Goal: Register for event/course: Sign up to attend an event or enroll in a course

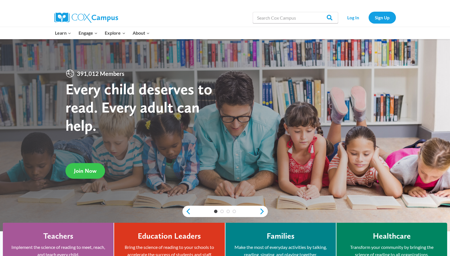
click at [89, 169] on span "Join Now" at bounding box center [85, 171] width 22 height 7
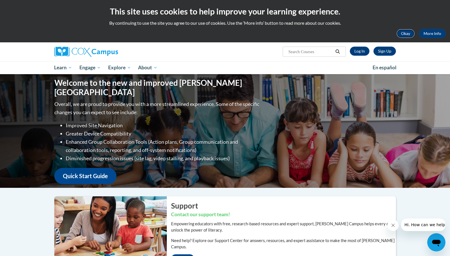
click at [403, 33] on button "Okay" at bounding box center [405, 33] width 18 height 9
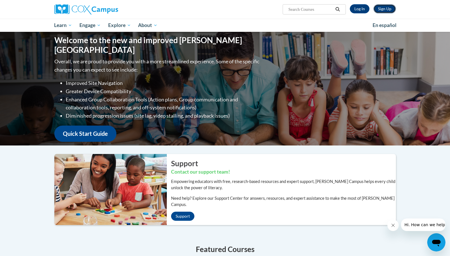
click at [383, 10] on link "Sign Up" at bounding box center [384, 8] width 22 height 9
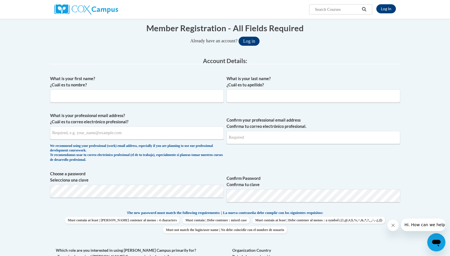
scroll to position [85, 0]
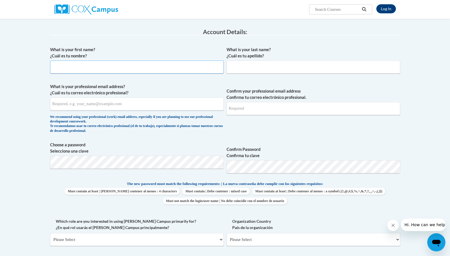
click at [85, 67] on input "What is your first name? ¿Cuál es tu nombre?" at bounding box center [137, 67] width 174 height 13
type input "Janita"
drag, startPoint x: 248, startPoint y: 64, endPoint x: 222, endPoint y: 42, distance: 34.1
click at [248, 63] on input "What is your last name? ¿Cuál es tu apellido?" at bounding box center [313, 67] width 174 height 13
type input "Riley"
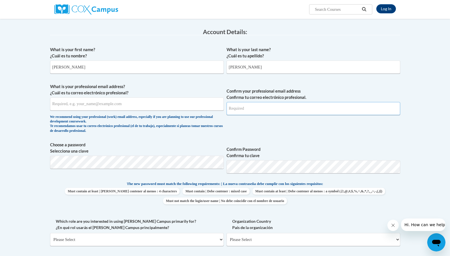
click at [251, 106] on input "Confirm your professional email address Confirma tu correo electrónico profesio…" at bounding box center [313, 108] width 174 height 13
drag, startPoint x: 251, startPoint y: 106, endPoint x: 133, endPoint y: 105, distance: 118.1
click at [133, 105] on input "What is your professional email address? ¿Cuál es tu correo electrónico profesi…" at bounding box center [137, 104] width 174 height 13
paste input "janita.riley90@gmail.com"
type input "janita.riley90@gmail.com"
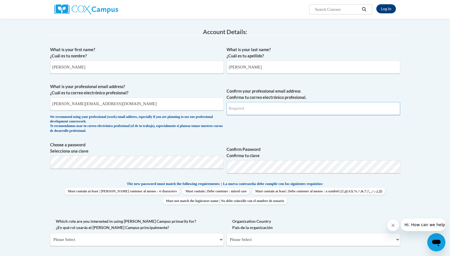
click at [259, 110] on input "Confirm your professional email address Confirma tu correo electrónico profesio…" at bounding box center [313, 108] width 174 height 13
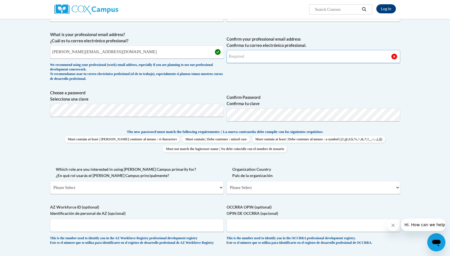
scroll to position [171, 0]
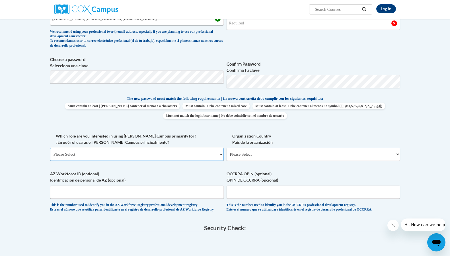
click at [180, 154] on select "Please Select College/University | Colegio/Universidad Community/Nonprofit Part…" at bounding box center [137, 154] width 174 height 13
select select "fbf2d438-af2f-41f8-98f1-81c410e29de3"
click at [50, 148] on select "Please Select College/University | Colegio/Universidad Community/Nonprofit Part…" at bounding box center [137, 154] width 174 height 13
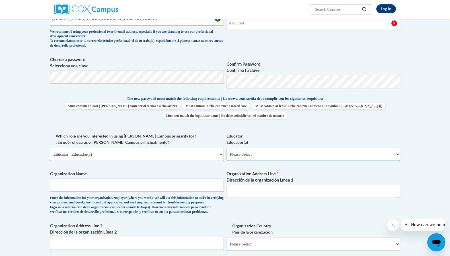
click at [256, 154] on select "Please Select Early Learning/Daycare Teacher/Family Home Care Provider | Maestr…" at bounding box center [313, 154] width 174 height 13
select select "5e2af403-4f2c-4e49-a02f-103e55d7b75b"
click at [226, 148] on select "Please Select Early Learning/Daycare Teacher/Family Home Care Provider | Maestr…" at bounding box center [313, 154] width 174 height 13
click at [97, 180] on input "Organization Name" at bounding box center [137, 185] width 174 height 13
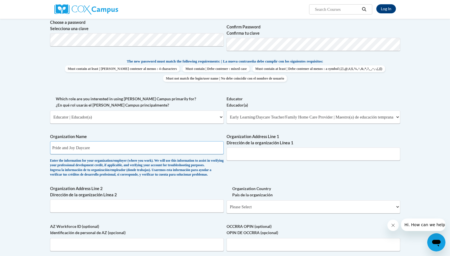
scroll to position [285, 0]
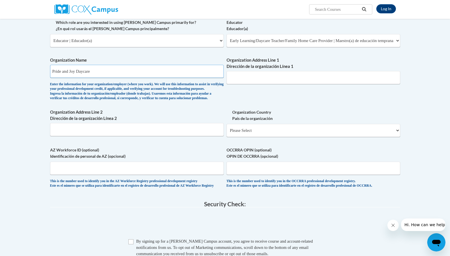
type input "Pride and Joy Daycare"
click at [295, 75] on input "Organization Address Line 1 Dirección de la organización Línea 1" at bounding box center [313, 77] width 174 height 13
type input "102 Durand Rd"
click at [295, 137] on select "Please Select United States | Estados Unidos Outside of the United States | Fue…" at bounding box center [313, 130] width 174 height 13
select select "ad49bcad-a171-4b2e-b99c-48b446064914"
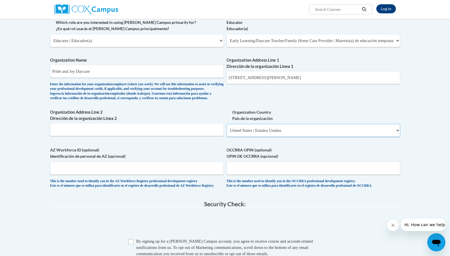
click at [226, 133] on select "Please Select United States | Estados Unidos Outside of the United States | Fue…" at bounding box center [313, 130] width 174 height 13
select select
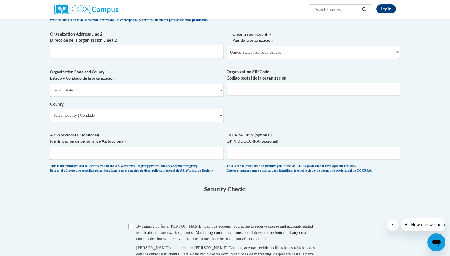
scroll to position [370, 0]
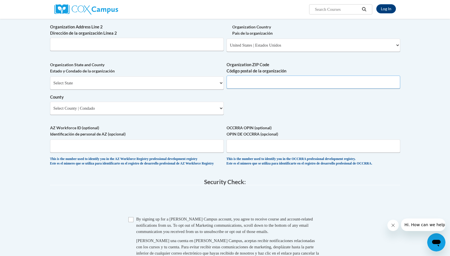
click at [263, 89] on input "Organization ZIP Code Código postal de la organización" at bounding box center [313, 82] width 174 height 13
type input "30241"
click at [93, 90] on select "Select State Alabama Alaska Arizona Arkansas California Colorado Connecticut De…" at bounding box center [137, 83] width 174 height 13
select select "Georgia"
click at [50, 86] on select "Select State Alabama Alaska Arizona Arkansas California Colorado Connecticut De…" at bounding box center [137, 83] width 174 height 13
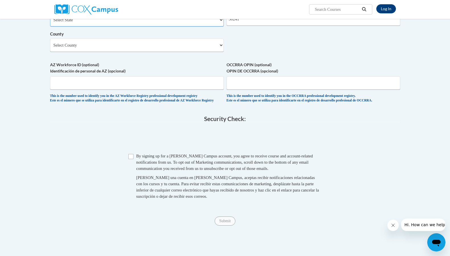
scroll to position [455, 0]
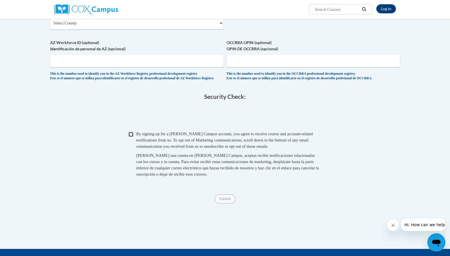
click at [131, 137] on input "Checkbox" at bounding box center [130, 134] width 5 height 5
checkbox input "true"
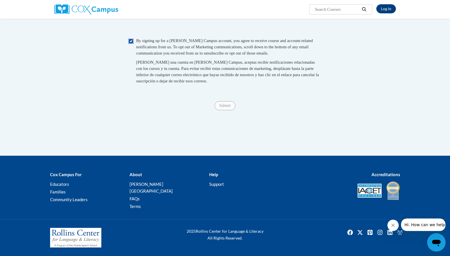
scroll to position [556, 0]
click at [229, 108] on span "Submit" at bounding box center [225, 105] width 20 height 5
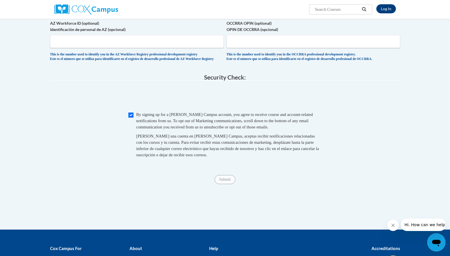
scroll to position [385, 0]
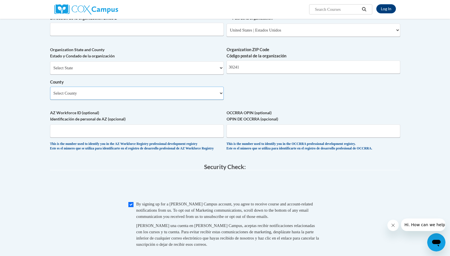
click at [193, 100] on select "Select County Appling Atkinson Bacon Baker Baldwin Banks Barrow Bartow Ben Hill…" at bounding box center [137, 93] width 174 height 13
select select "Troup"
click at [50, 96] on select "Select County Appling Atkinson Bacon Baker Baldwin Banks Barrow Bartow Ben Hill…" at bounding box center [137, 93] width 174 height 13
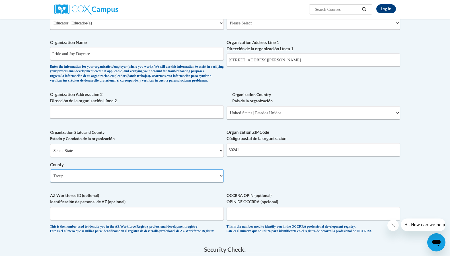
scroll to position [300, 0]
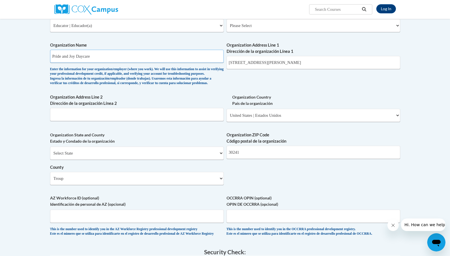
click at [126, 58] on input "Pride and Joy Daycare" at bounding box center [137, 56] width 174 height 13
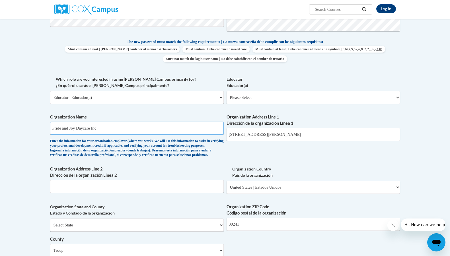
scroll to position [214, 0]
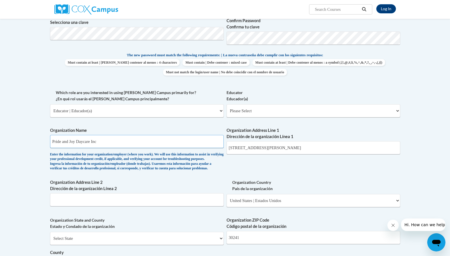
type input "Pride and Joy Daycare Inc"
click at [312, 115] on select "Please Select Early Learning/Daycare Teacher/Family Home Care Provider | Maestr…" at bounding box center [313, 110] width 174 height 13
select select "5e2af403-4f2c-4e49-a02f-103e55d7b75b"
click at [226, 104] on select "Please Select Early Learning/Daycare Teacher/Family Home Care Provider | Maestr…" at bounding box center [313, 110] width 174 height 13
select select "null"
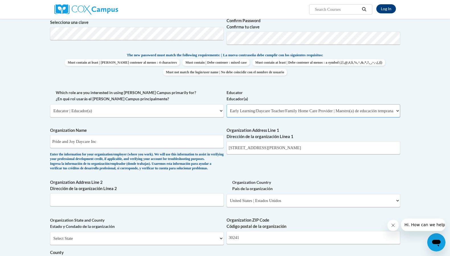
select select "null"
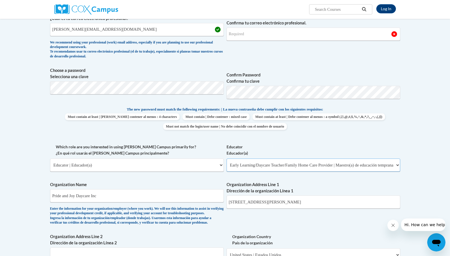
scroll to position [129, 0]
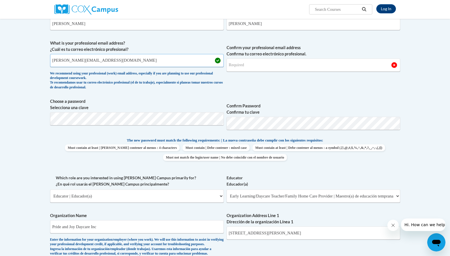
drag, startPoint x: 107, startPoint y: 61, endPoint x: 43, endPoint y: 64, distance: 63.5
click at [326, 68] on input "Confirm your professional email address Confirma tu correo electrónico profesio…" at bounding box center [313, 65] width 174 height 13
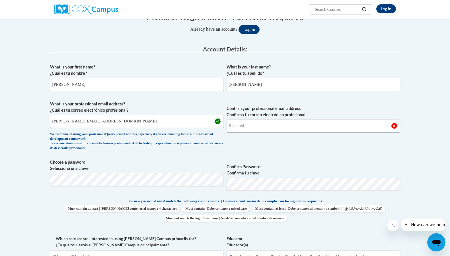
scroll to position [62, 0]
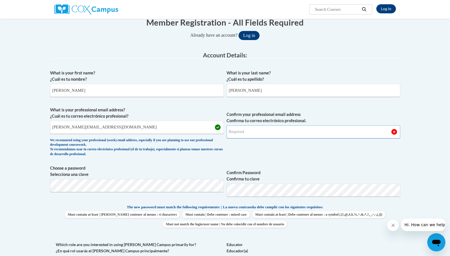
click at [247, 131] on input "Confirm your professional email address Confirma tu correo electrónico profesio…" at bounding box center [313, 131] width 174 height 13
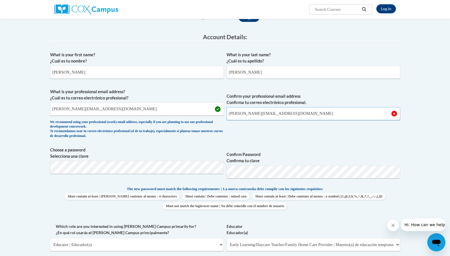
scroll to position [90, 0]
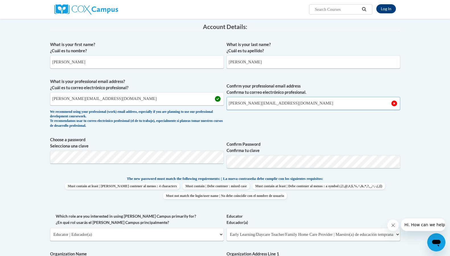
type input "janita.riley90@gmail.com"
click at [189, 101] on input "janita.riley90@gmail.com" at bounding box center [137, 98] width 174 height 13
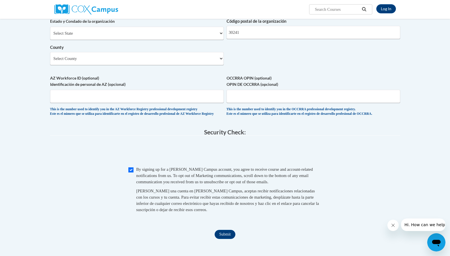
scroll to position [489, 0]
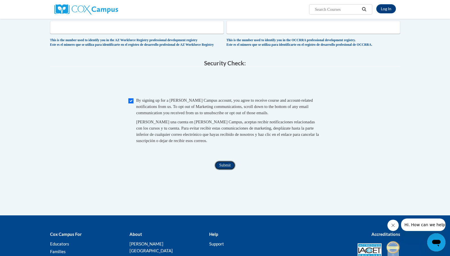
click at [228, 170] on input "Submit" at bounding box center [225, 165] width 20 height 9
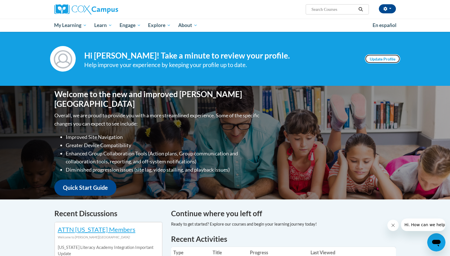
click at [375, 55] on link "Update Profile" at bounding box center [382, 58] width 35 height 9
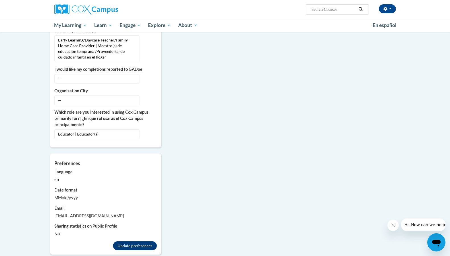
scroll to position [313, 0]
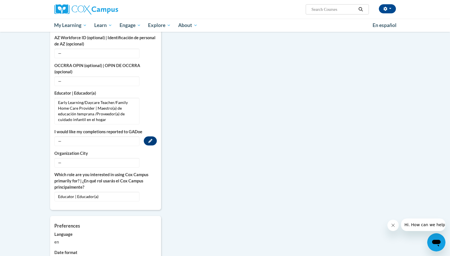
click at [86, 137] on span "—" at bounding box center [96, 142] width 85 height 10
click at [62, 137] on span "—" at bounding box center [96, 142] width 85 height 10
click at [149, 139] on icon "Custom profile fields" at bounding box center [150, 141] width 4 height 4
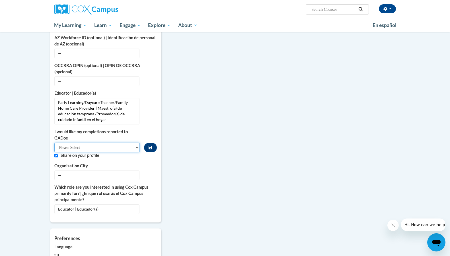
click at [99, 143] on select "Please Select Yes No" at bounding box center [97, 148] width 86 height 10
select select "603ba6f8-c7dd-435b-84cd-d4c8cfb77024"
click at [54, 143] on select "Please Select Yes No" at bounding box center [97, 148] width 86 height 10
click at [149, 173] on icon "Custom profile fields" at bounding box center [150, 175] width 4 height 4
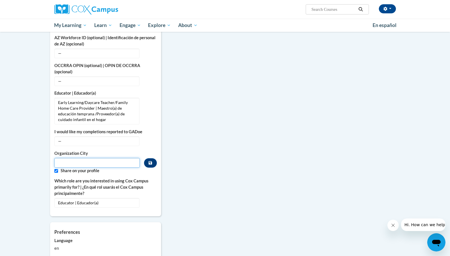
click at [78, 158] on input "Metadata input" at bounding box center [97, 163] width 86 height 10
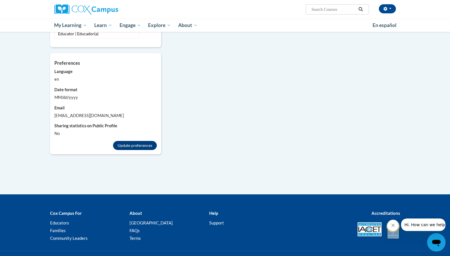
scroll to position [509, 0]
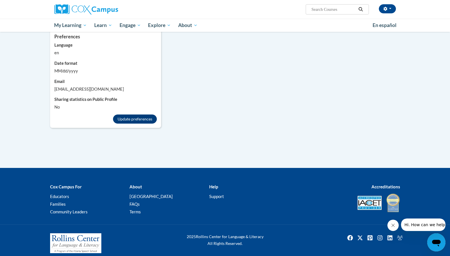
type input "LaGrange"
click at [147, 115] on button "Update preferences" at bounding box center [135, 119] width 44 height 9
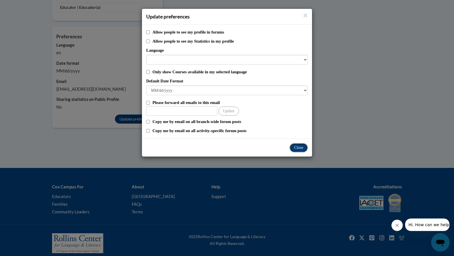
click at [300, 147] on button "Close" at bounding box center [299, 147] width 18 height 9
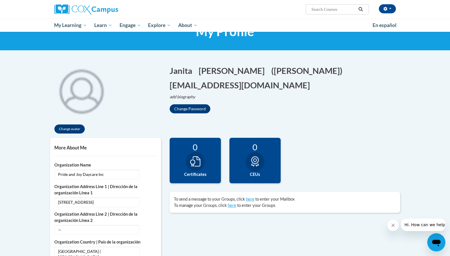
scroll to position [0, 0]
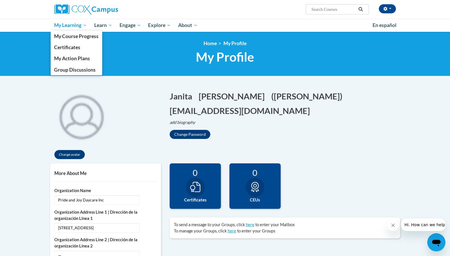
click at [77, 23] on span "My Learning" at bounding box center [70, 25] width 33 height 7
click at [71, 48] on span "Certificates" at bounding box center [67, 47] width 26 height 6
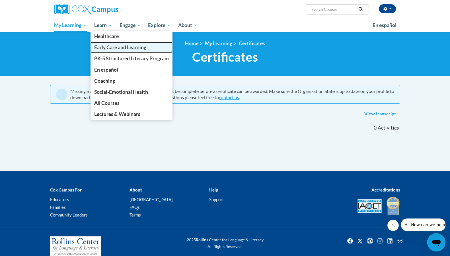
click at [106, 50] on span "Early Care and Learning" at bounding box center [120, 47] width 52 height 6
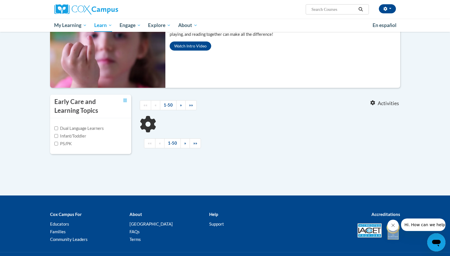
scroll to position [85, 0]
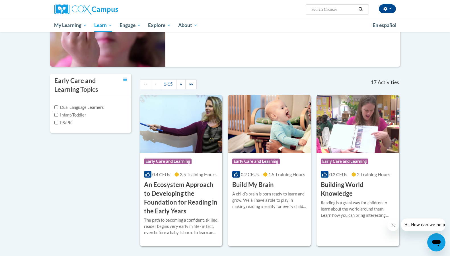
click at [323, 9] on input "Search..." at bounding box center [334, 9] width 46 height 7
type input "L"
click at [58, 114] on label "Infant/Toddler" at bounding box center [70, 115] width 32 height 6
click at [58, 114] on input "Infant/Toddler" at bounding box center [56, 115] width 4 height 4
checkbox input "true"
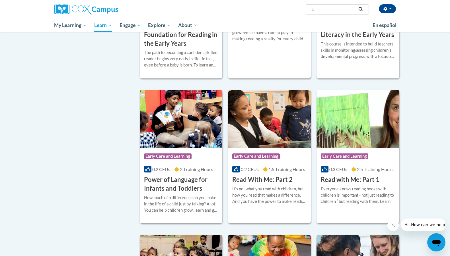
scroll to position [256, 0]
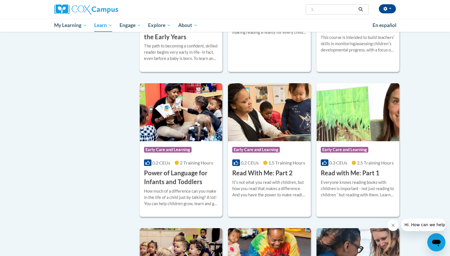
click at [184, 172] on h3 "Power of Language for Infants and Toddlers" at bounding box center [181, 178] width 74 height 18
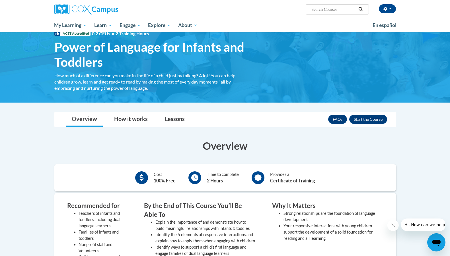
scroll to position [85, 0]
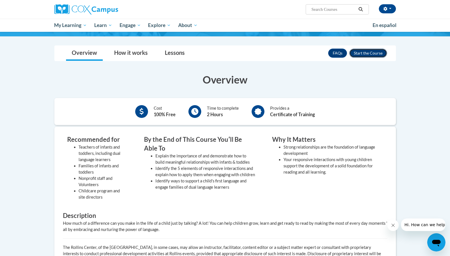
click at [362, 54] on button "Enroll" at bounding box center [368, 53] width 38 height 9
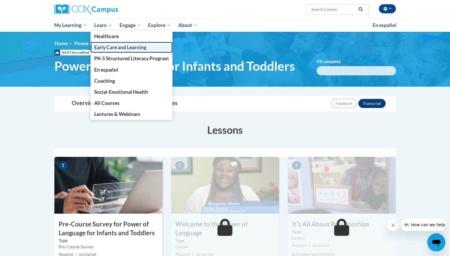
click at [114, 49] on span "Early Care and Learning" at bounding box center [120, 47] width 52 height 6
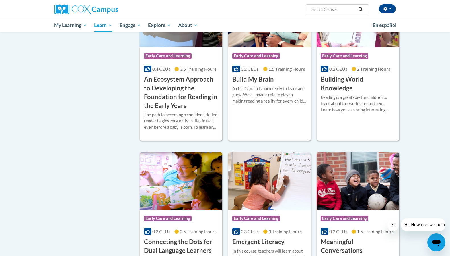
scroll to position [142, 0]
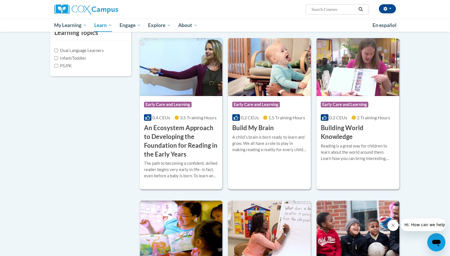
click at [265, 127] on h3 "Build My Brain" at bounding box center [253, 128] width 42 height 9
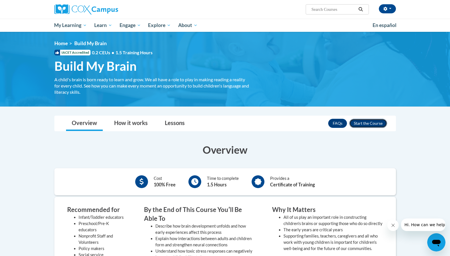
click at [359, 123] on button "Enroll" at bounding box center [368, 123] width 38 height 9
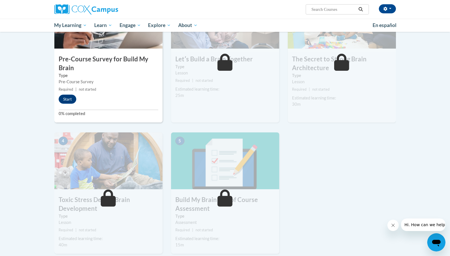
scroll to position [57, 0]
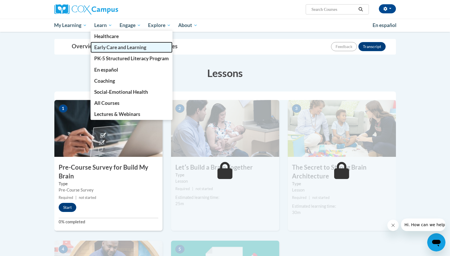
click at [110, 49] on span "Early Care and Learning" at bounding box center [120, 47] width 52 height 6
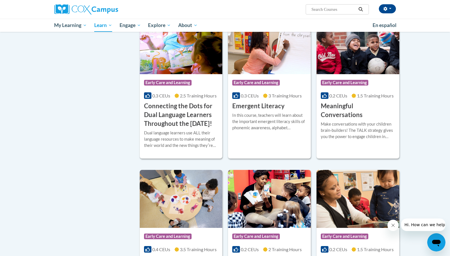
scroll to position [341, 0]
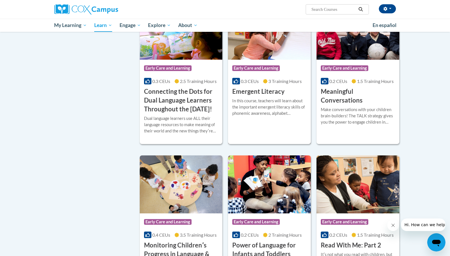
click at [260, 91] on h3 "Emergent Literacy" at bounding box center [258, 91] width 52 height 9
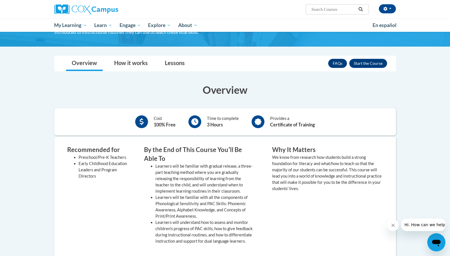
scroll to position [57, 0]
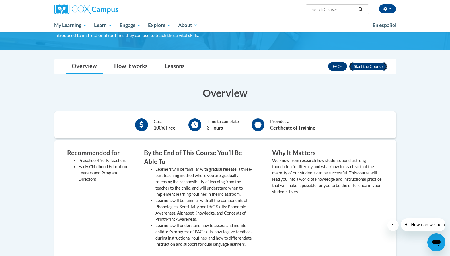
click at [362, 67] on button "Enroll" at bounding box center [368, 66] width 38 height 9
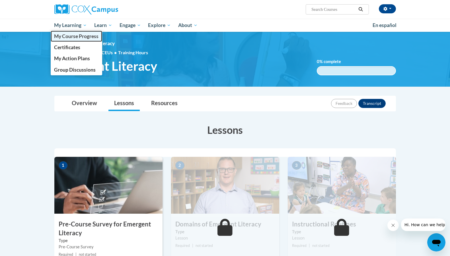
click at [74, 36] on span "My Course Progress" at bounding box center [76, 36] width 44 height 6
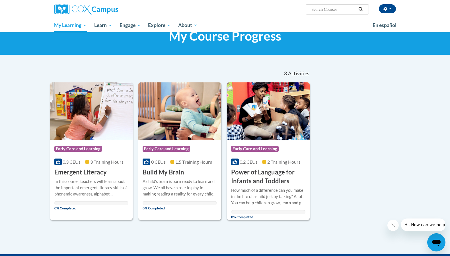
scroll to position [85, 0]
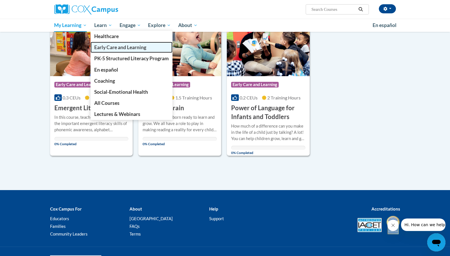
click at [108, 47] on span "Early Care and Learning" at bounding box center [120, 47] width 52 height 6
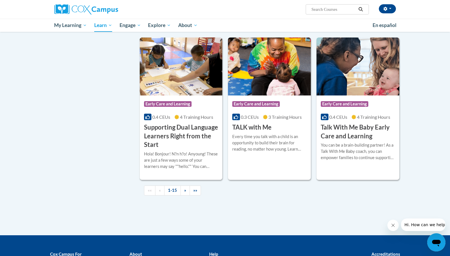
scroll to position [768, 0]
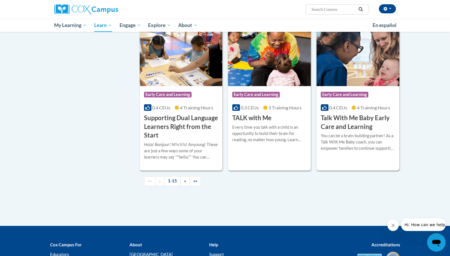
click at [342, 127] on h3 "Talk With Me Baby Early Care and Learning" at bounding box center [358, 123] width 74 height 18
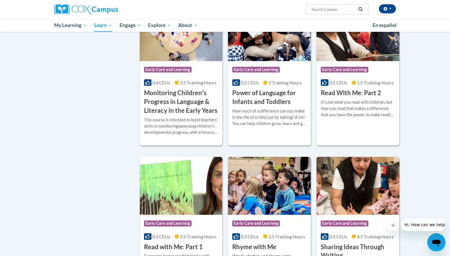
scroll to position [496, 0]
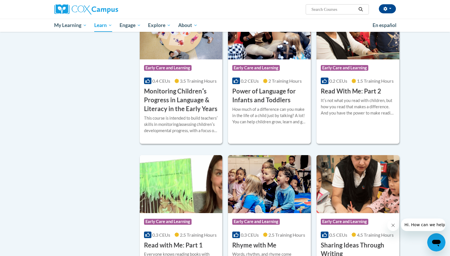
click at [254, 101] on h3 "Power of Language for Infants and Toddlers" at bounding box center [269, 96] width 74 height 18
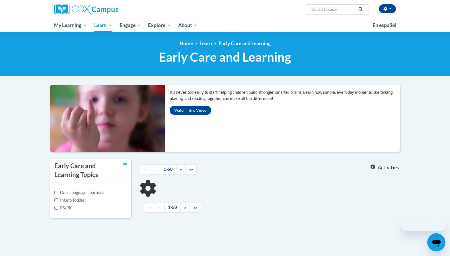
scroll to position [97, 0]
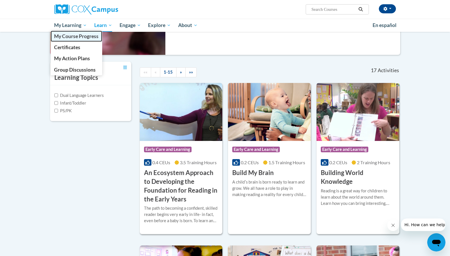
click at [72, 35] on span "My Course Progress" at bounding box center [76, 36] width 44 height 6
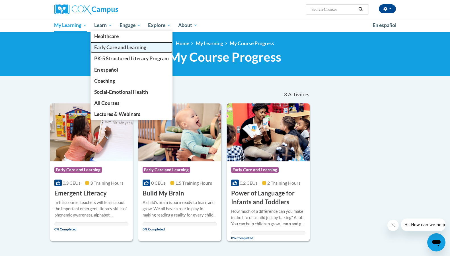
click at [110, 47] on span "Early Care and Learning" at bounding box center [120, 47] width 52 height 6
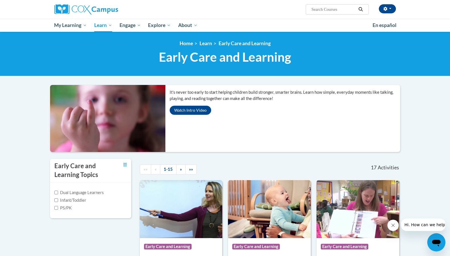
click at [54, 202] on div "Dual Language Learners Infant/Toddler PS/PK" at bounding box center [90, 201] width 81 height 36
click at [55, 202] on input "Infant/Toddler" at bounding box center [56, 201] width 4 height 4
checkbox input "true"
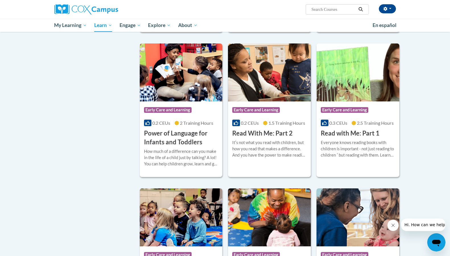
scroll to position [313, 0]
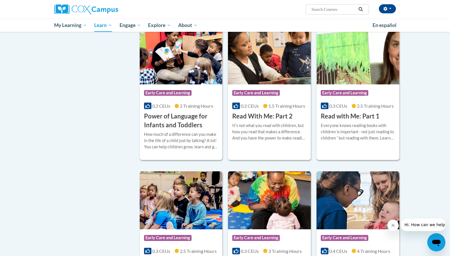
click at [340, 114] on h3 "Read with Me: Part 1" at bounding box center [350, 116] width 59 height 9
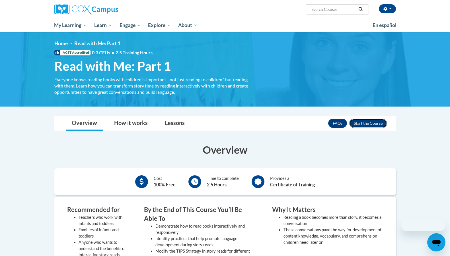
click at [361, 122] on button "Enroll" at bounding box center [368, 123] width 38 height 9
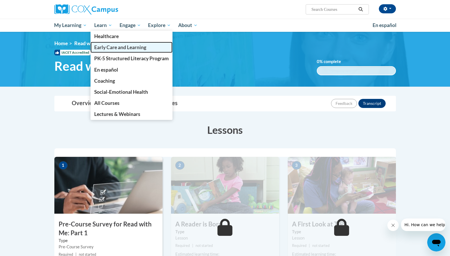
click at [109, 47] on span "Early Care and Learning" at bounding box center [120, 47] width 52 height 6
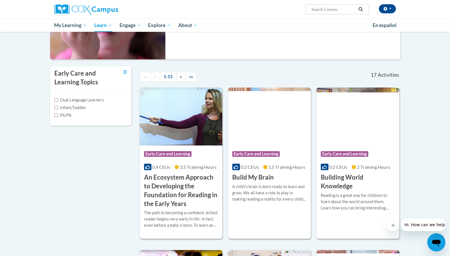
scroll to position [85, 0]
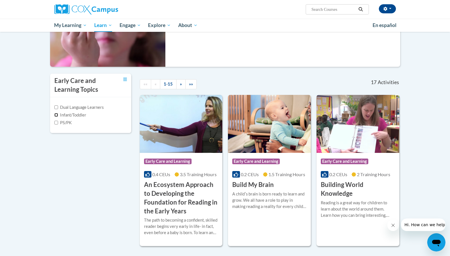
click at [56, 114] on input "Infant/Toddler" at bounding box center [56, 115] width 4 height 4
checkbox input "true"
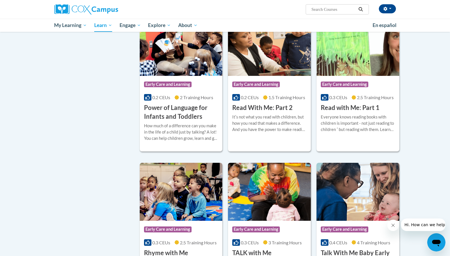
scroll to position [313, 0]
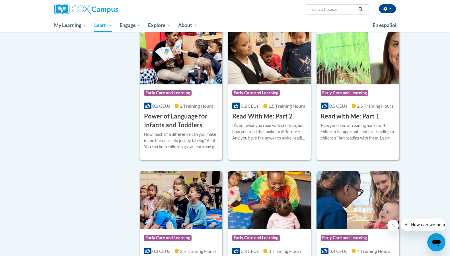
click at [269, 113] on h3 "Read With Me: Part 2" at bounding box center [262, 116] width 60 height 9
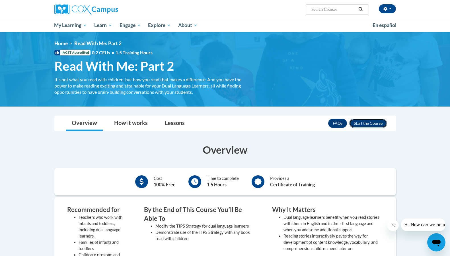
click at [360, 121] on button "Enroll" at bounding box center [368, 123] width 38 height 9
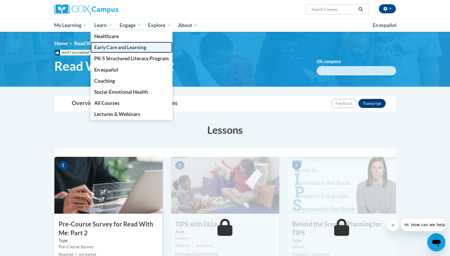
click at [108, 46] on span "Early Care and Learning" at bounding box center [120, 47] width 52 height 6
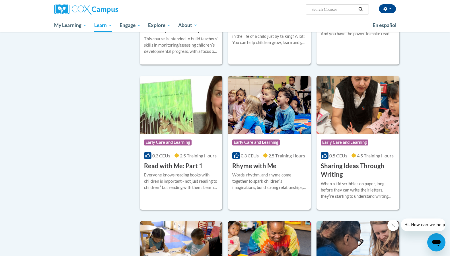
scroll to position [597, 0]
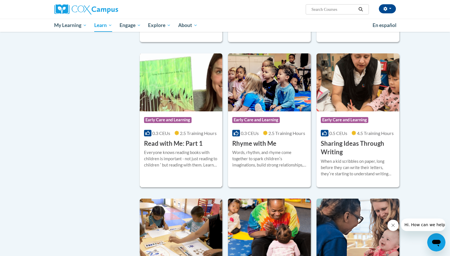
click at [168, 148] on h3 "Read with Me: Part 1" at bounding box center [173, 143] width 59 height 9
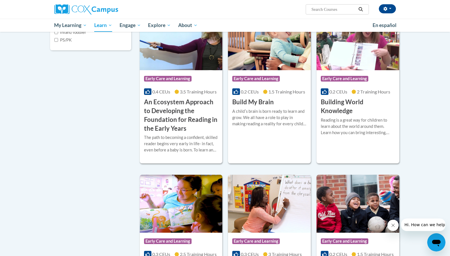
scroll to position [183, 0]
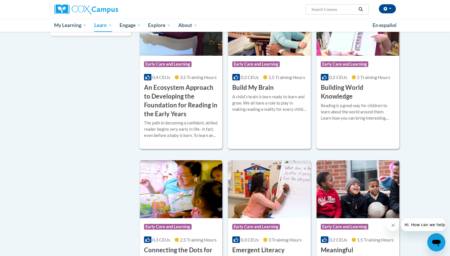
click at [336, 92] on h3 "Building World Knowledge" at bounding box center [358, 92] width 74 height 18
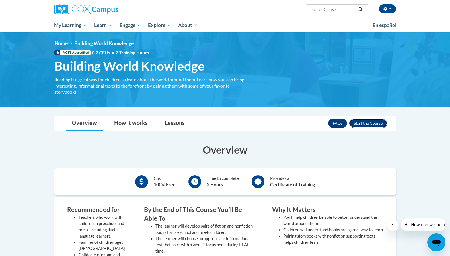
click at [366, 121] on button "Enroll" at bounding box center [368, 123] width 38 height 9
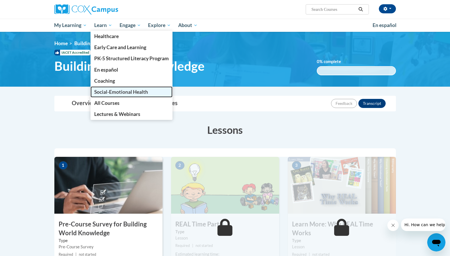
click at [103, 90] on span "Social-Emotional Health" at bounding box center [121, 92] width 54 height 6
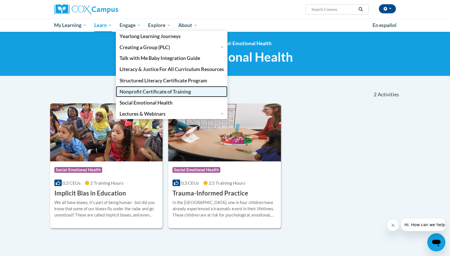
click at [138, 89] on span "Nonprofit Certificate of Training" at bounding box center [154, 92] width 71 height 6
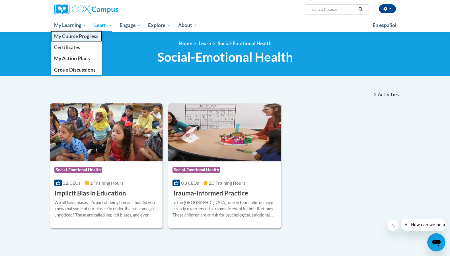
click at [81, 36] on span "My Course Progress" at bounding box center [76, 36] width 44 height 6
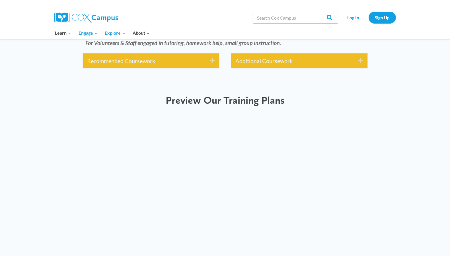
scroll to position [1337, 0]
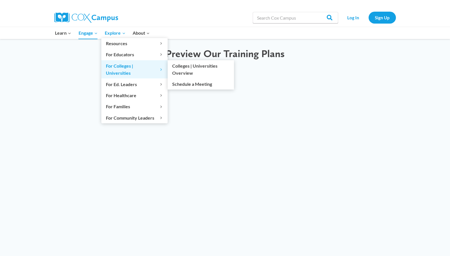
click at [145, 65] on span "For Colleges | Universities Expand" at bounding box center [134, 69] width 57 height 15
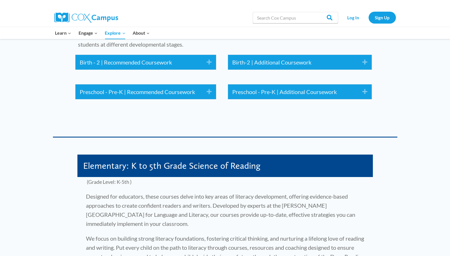
scroll to position [768, 0]
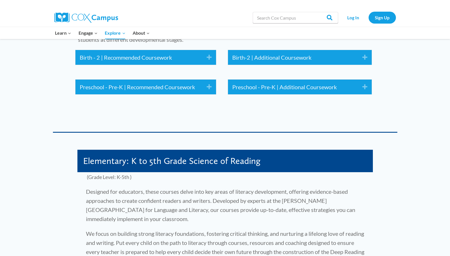
click at [209, 53] on icon "Expand" at bounding box center [206, 57] width 9 height 9
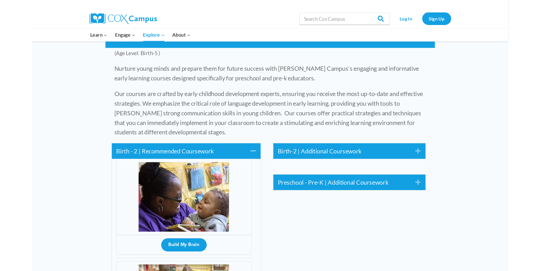
scroll to position [694, 0]
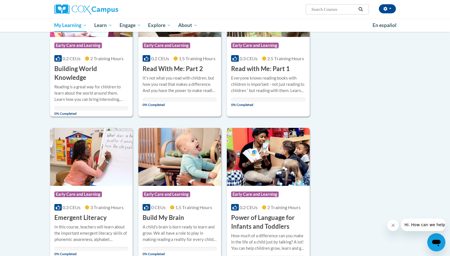
scroll to position [114, 0]
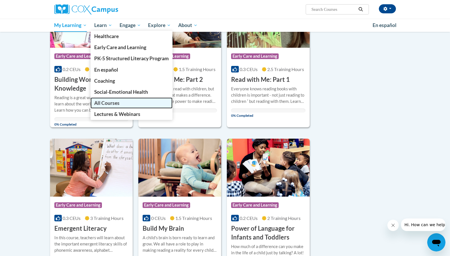
click at [114, 102] on span "All Courses" at bounding box center [106, 103] width 25 height 6
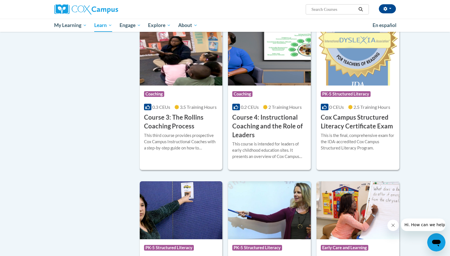
scroll to position [398, 0]
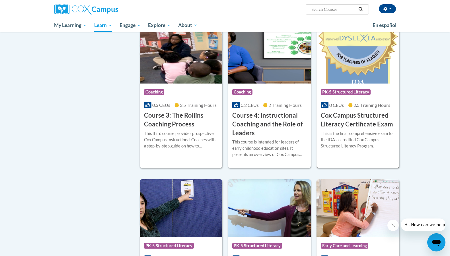
click at [358, 77] on img at bounding box center [357, 55] width 83 height 58
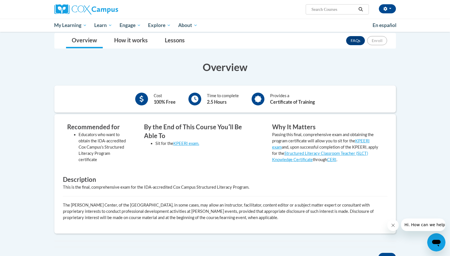
scroll to position [114, 0]
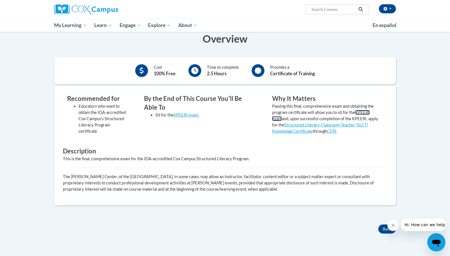
click at [370, 112] on link "KPEERI exam" at bounding box center [321, 115] width 98 height 11
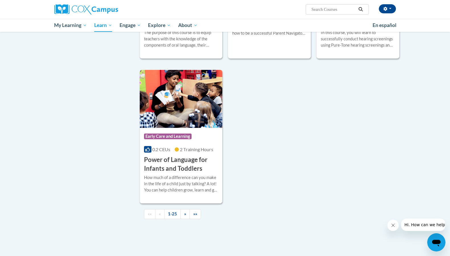
scroll to position [1252, 0]
click at [180, 172] on h3 "Power of Language for Infants and Toddlers" at bounding box center [181, 164] width 74 height 18
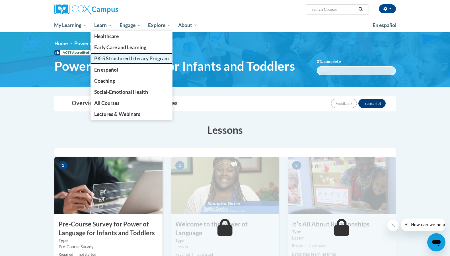
click at [109, 57] on span "PK-5 Structured Literacy Program" at bounding box center [131, 58] width 75 height 6
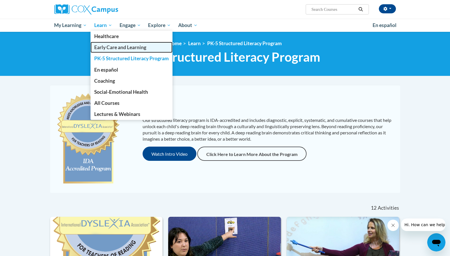
click at [107, 49] on span "Early Care and Learning" at bounding box center [120, 47] width 52 height 6
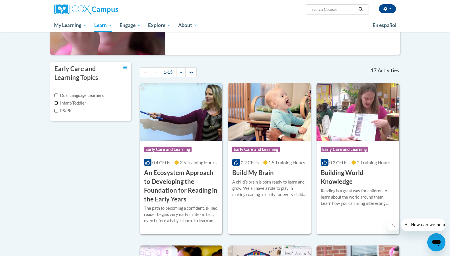
click at [57, 104] on input "Infant/Toddler" at bounding box center [56, 103] width 4 height 4
checkbox input "true"
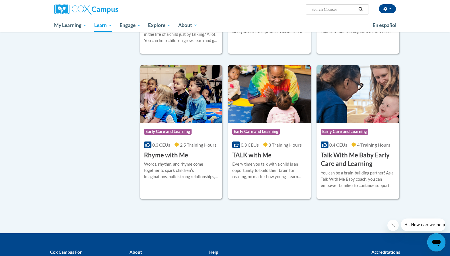
scroll to position [467, 0]
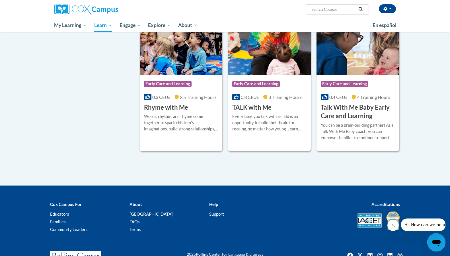
click at [333, 115] on h3 "Talk With Me Baby Early Care and Learning" at bounding box center [358, 112] width 74 height 18
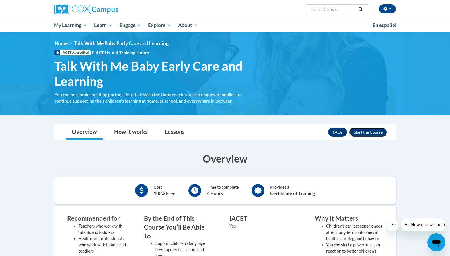
click at [382, 133] on button "Enroll" at bounding box center [368, 132] width 38 height 9
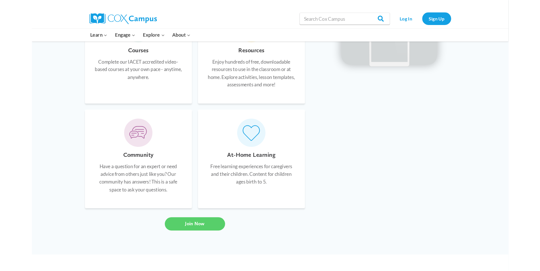
scroll to position [410, 0]
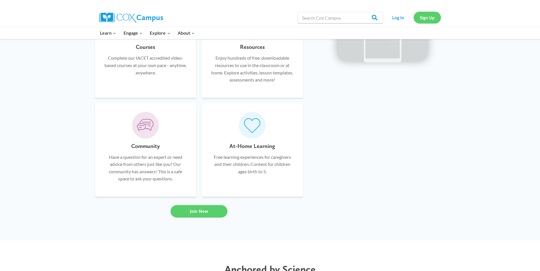
click at [434, 15] on link "Sign Up" at bounding box center [426, 18] width 27 height 12
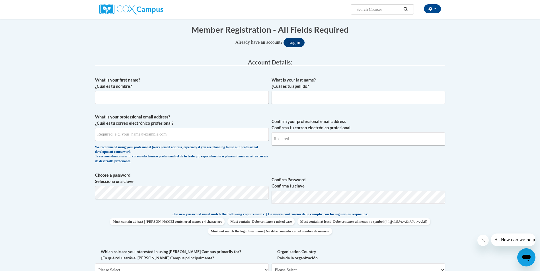
scroll to position [57, 0]
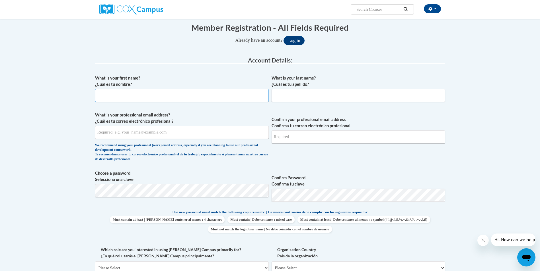
click at [121, 98] on input "What is your first name? ¿Cuál es tu nombre?" at bounding box center [182, 95] width 174 height 13
type input "Kiana"
click at [296, 99] on input "What is your last name? ¿Cuál es tu apellido?" at bounding box center [358, 95] width 174 height 13
type input "Wilson"
click at [205, 129] on input "What is your professional email address? ¿Cuál es tu correo electrónico profesi…" at bounding box center [182, 132] width 174 height 13
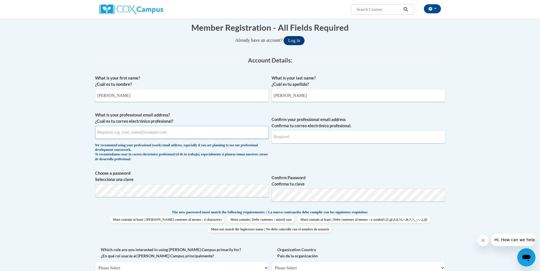
paste input "kianawilson53@gmail.com"
type input "kianawilson53@gmail.com"
click at [278, 137] on input "Confirm your professional email address Confirma tu correo electrónico profesio…" at bounding box center [358, 137] width 174 height 13
type input "[EMAIL_ADDRESS][DOMAIN_NAME]"
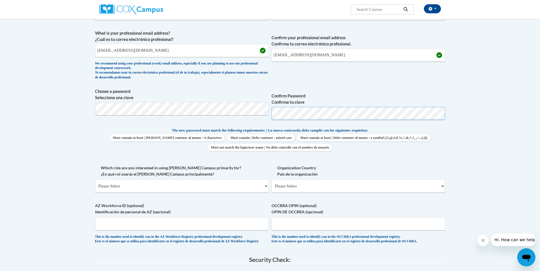
scroll to position [142, 0]
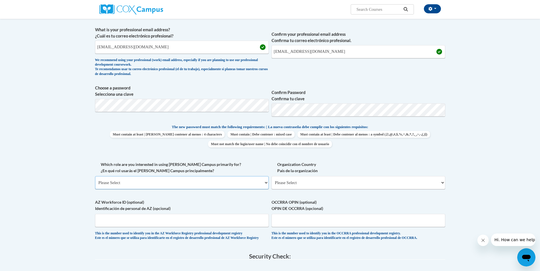
click at [238, 185] on select "Please Select College/University | Colegio/Universidad Community/Nonprofit Part…" at bounding box center [182, 182] width 174 height 13
select select "fbf2d438-af2f-41f8-98f1-81c410e29de3"
click at [95, 176] on select "Please Select College/University | Colegio/Universidad Community/Nonprofit Part…" at bounding box center [182, 182] width 174 height 13
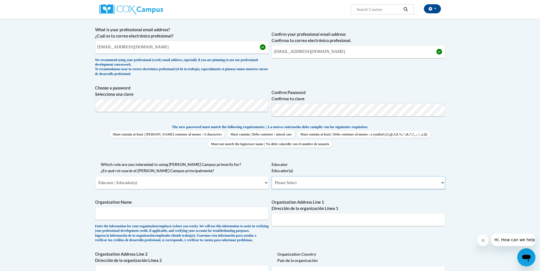
click at [337, 183] on select "Please Select Early Learning/Daycare Teacher/Family Home Care Provider | Maestr…" at bounding box center [358, 182] width 174 height 13
select select "5e2af403-4f2c-4e49-a02f-103e55d7b75b"
click at [271, 176] on select "Please Select Early Learning/Daycare Teacher/Family Home Care Provider | Maestr…" at bounding box center [358, 182] width 174 height 13
click at [199, 214] on input "Organization Name" at bounding box center [182, 213] width 174 height 13
type input "Pride and Joy Daycare Inc"
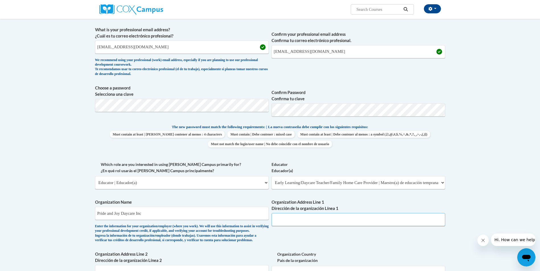
click at [303, 222] on input "Organization Address Line 1 Dirección de la organización Línea 1" at bounding box center [358, 219] width 174 height 13
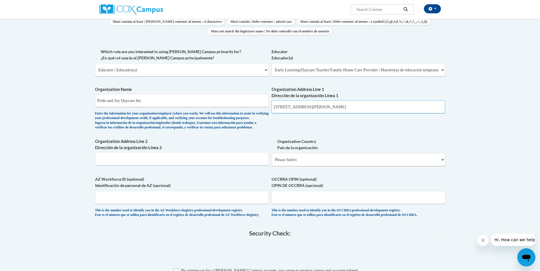
scroll to position [256, 0]
type input "102 Durand Rd"
click at [313, 166] on select "Please Select United States | Estados Unidos Outside of the United States | Fue…" at bounding box center [358, 158] width 174 height 13
select select "ad49bcad-a171-4b2e-b99c-48b446064914"
click at [271, 162] on select "Please Select United States | Estados Unidos Outside of the United States | Fue…" at bounding box center [358, 158] width 174 height 13
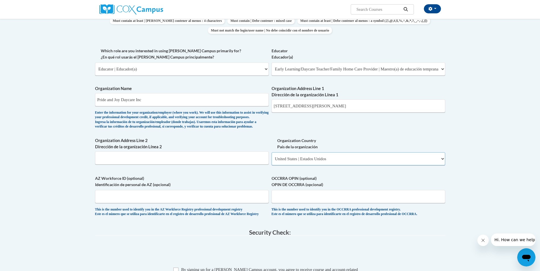
select select
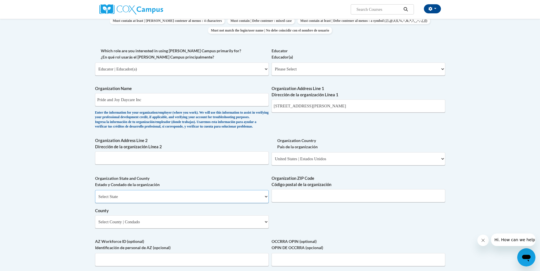
click at [206, 203] on select "Select State Alabama Alaska Arizona Arkansas California Colorado Connecticut De…" at bounding box center [182, 196] width 174 height 13
select select "Georgia"
click at [95, 199] on select "Select State Alabama Alaska Arizona Arkansas California Colorado Connecticut De…" at bounding box center [182, 196] width 174 height 13
click at [323, 203] on input "Organization ZIP Code Código postal de la organización" at bounding box center [358, 195] width 174 height 13
type input "30241"
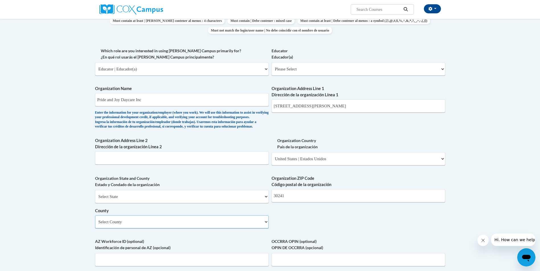
click at [257, 229] on select "Select County Appling Atkinson Bacon Baker Baldwin Banks Barrow Bartow Ben Hill…" at bounding box center [182, 222] width 174 height 13
select select "Troup"
click at [95, 225] on select "Select County Appling Atkinson Bacon Baker Baldwin Banks Barrow Bartow Ben Hill…" at bounding box center [182, 222] width 174 height 13
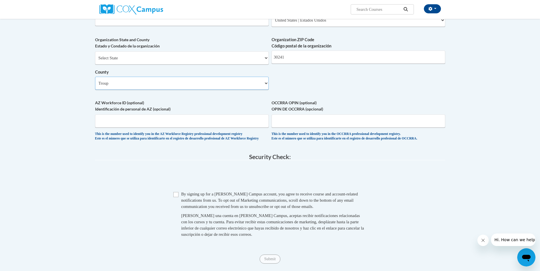
scroll to position [398, 0]
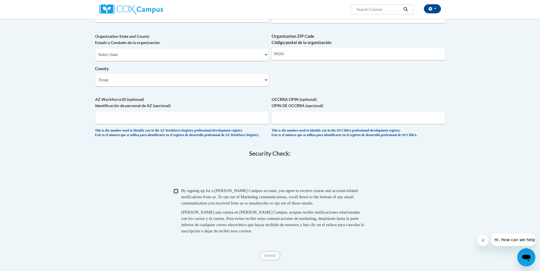
click at [177, 194] on input "Checkbox" at bounding box center [175, 191] width 5 height 5
checkbox input "true"
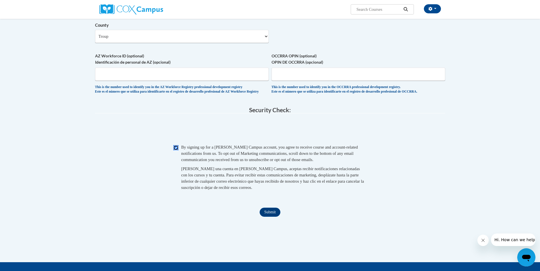
scroll to position [541, 0]
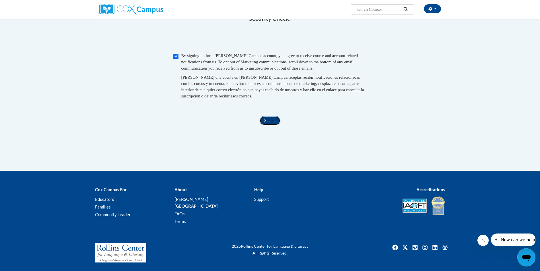
click at [265, 125] on input "Submit" at bounding box center [269, 120] width 20 height 9
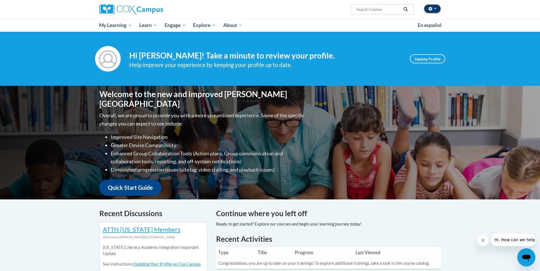
click at [434, 9] on span "button" at bounding box center [435, 8] width 2 height 1
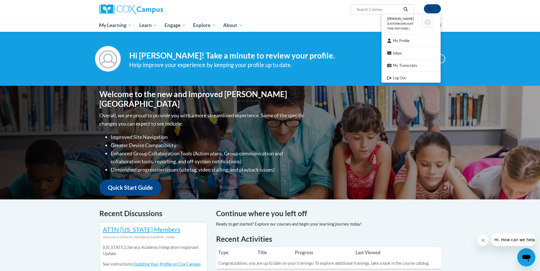
click at [398, 75] on ul "Kiana Wilson (Eastern Daylight Time GMT-0400 ) My Profile Inbox My Transcripts …" at bounding box center [411, 48] width 60 height 69
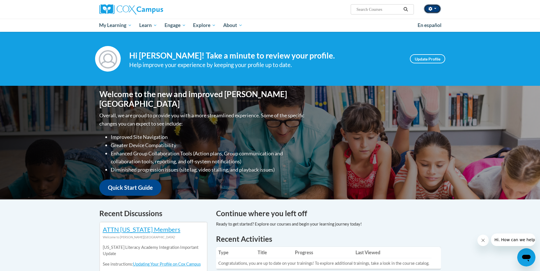
click at [434, 11] on button "button" at bounding box center [432, 8] width 17 height 9
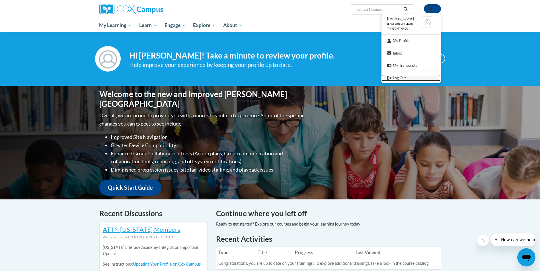
click at [406, 78] on link "Log Out" at bounding box center [410, 78] width 59 height 7
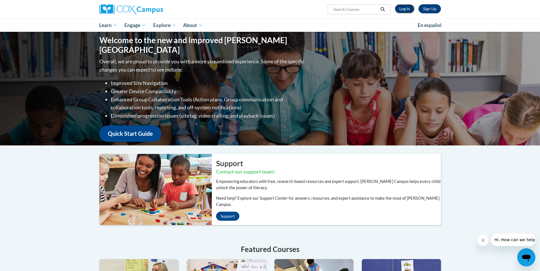
click at [399, 8] on link "Log In" at bounding box center [405, 8] width 20 height 9
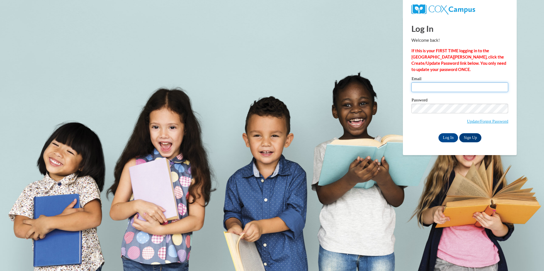
click at [424, 88] on input "Email" at bounding box center [459, 88] width 97 height 10
paste input "kianawilson53@gmail.com"
type input "kianawilson53@gmail.com"
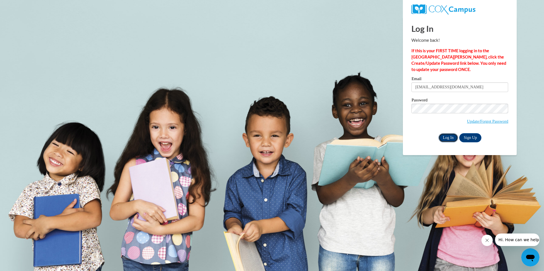
click at [444, 139] on input "Log In" at bounding box center [448, 137] width 20 height 9
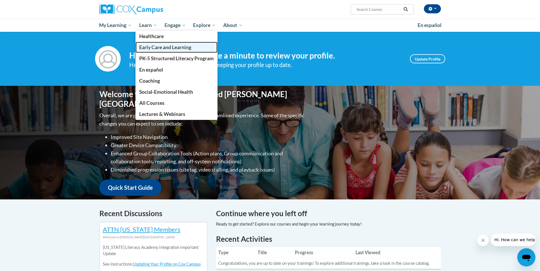
click at [149, 46] on span "Early Care and Learning" at bounding box center [165, 47] width 52 height 6
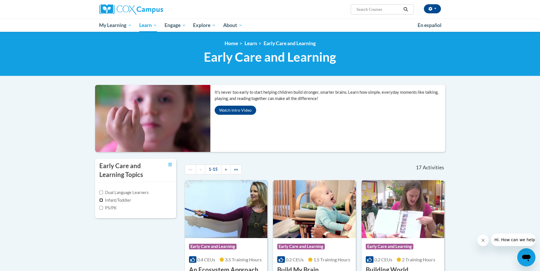
click at [101, 201] on input "Infant/Toddler" at bounding box center [101, 201] width 4 height 4
checkbox input "true"
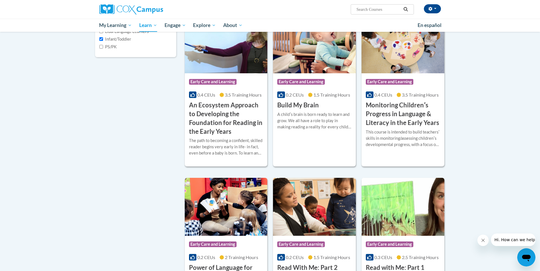
scroll to position [142, 0]
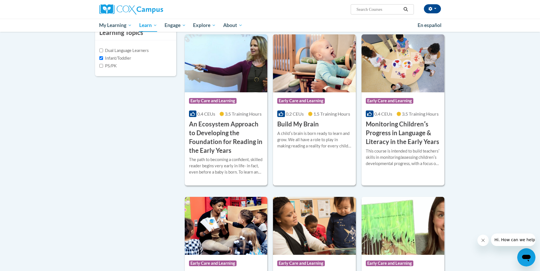
click at [315, 126] on h3 "Build My Brain" at bounding box center [298, 124] width 42 height 9
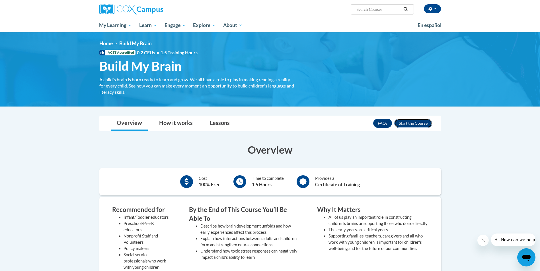
click at [419, 123] on button "Enroll" at bounding box center [413, 123] width 38 height 9
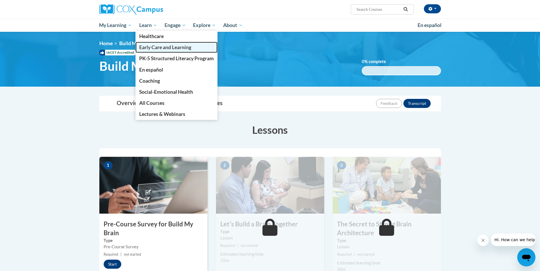
click at [165, 46] on span "Early Care and Learning" at bounding box center [165, 47] width 52 height 6
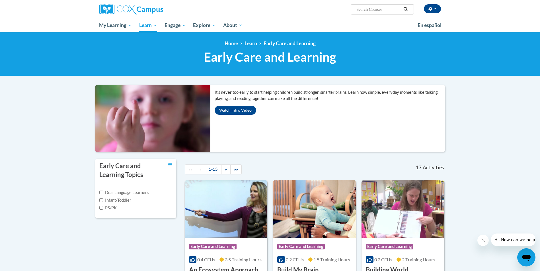
click at [103, 201] on label "Infant/Toddler" at bounding box center [115, 200] width 32 height 6
click at [103, 201] on input "Infant/Toddler" at bounding box center [101, 201] width 4 height 4
checkbox input "true"
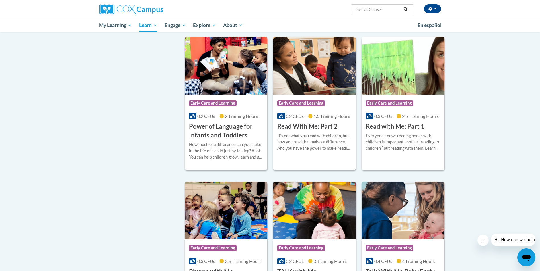
scroll to position [313, 0]
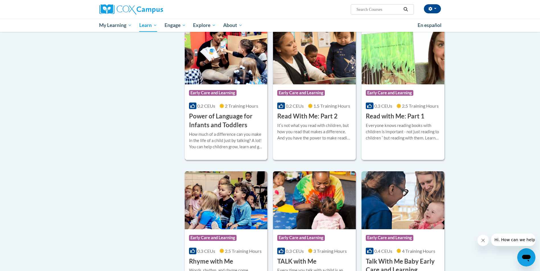
click at [228, 124] on h3 "Power of Language for Infants and Toddlers" at bounding box center [226, 121] width 74 height 18
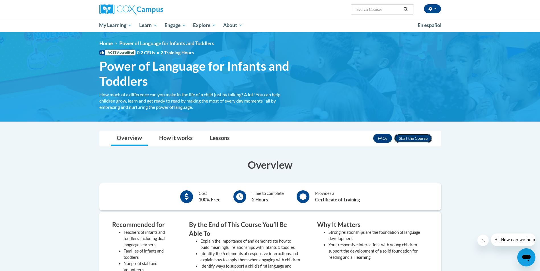
click at [413, 138] on button "Enroll" at bounding box center [413, 138] width 38 height 9
click at [142, 26] on span "Learn" at bounding box center [148, 25] width 18 height 7
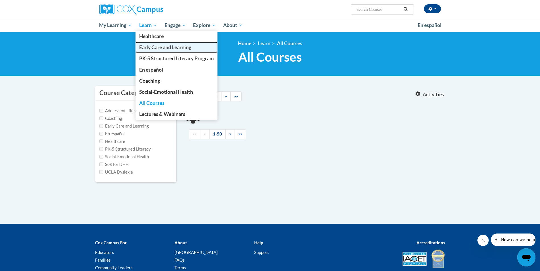
click at [159, 49] on span "Early Care and Learning" at bounding box center [165, 47] width 52 height 6
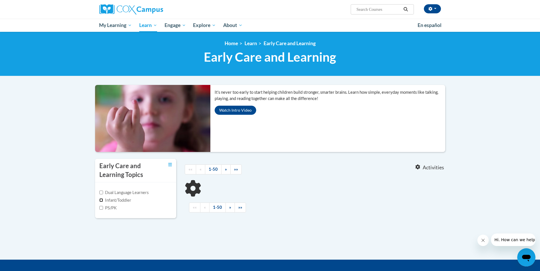
click at [100, 201] on input "Infant/Toddler" at bounding box center [101, 201] width 4 height 4
checkbox input "true"
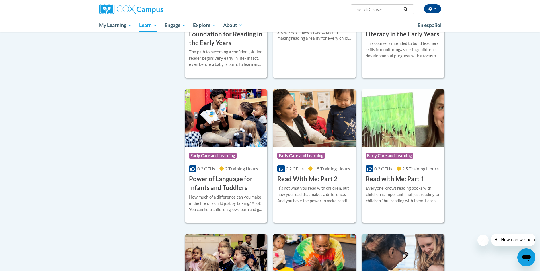
scroll to position [256, 0]
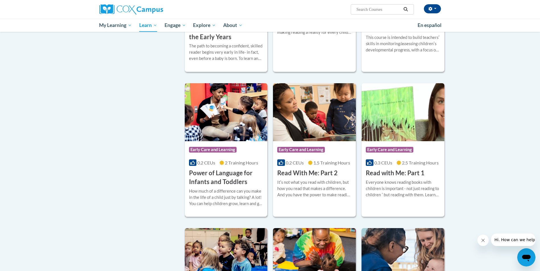
click at [218, 174] on h3 "Power of Language for Infants and Toddlers" at bounding box center [226, 178] width 74 height 18
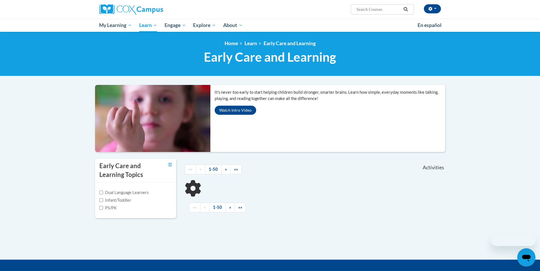
scroll to position [82, 0]
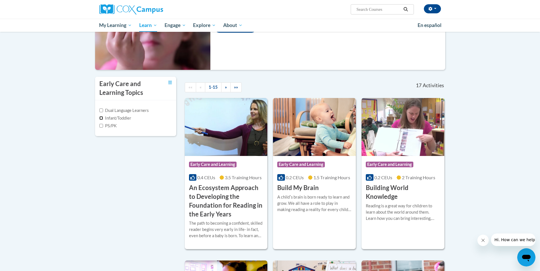
click at [101, 119] on input "Infant/Toddler" at bounding box center [101, 118] width 4 height 4
checkbox input "true"
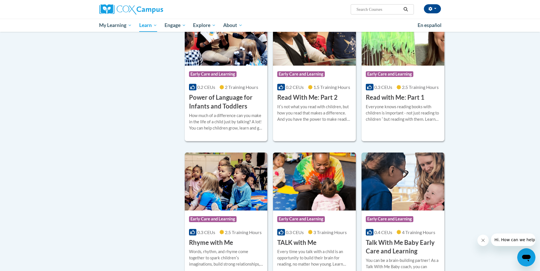
scroll to position [338, 0]
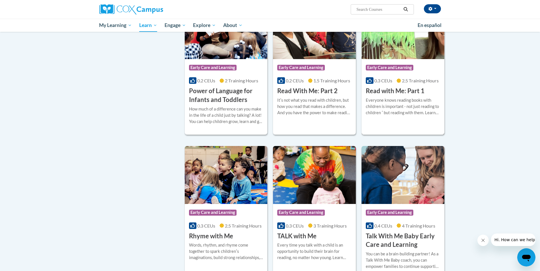
click at [392, 89] on h3 "Read with Me: Part 1" at bounding box center [395, 91] width 59 height 9
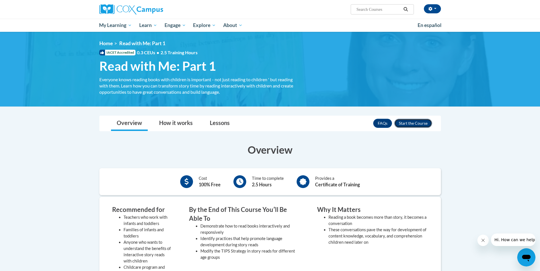
click at [420, 124] on button "Enroll" at bounding box center [413, 123] width 38 height 9
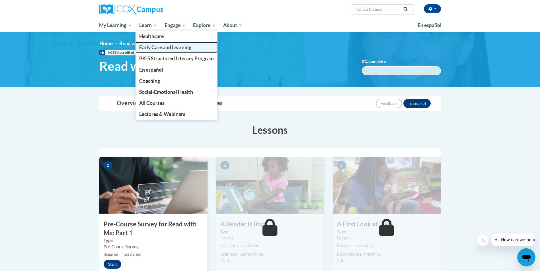
click at [156, 46] on span "Early Care and Learning" at bounding box center [165, 47] width 52 height 6
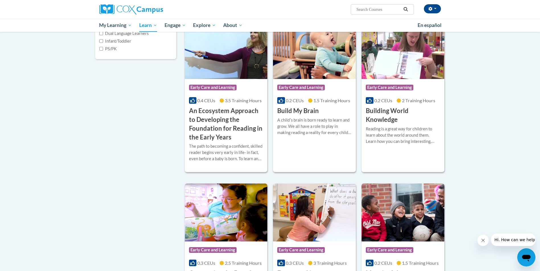
scroll to position [142, 0]
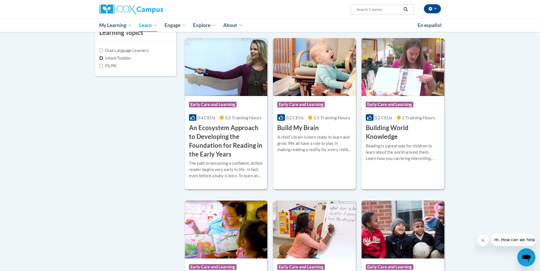
click at [101, 58] on input "Infant/Toddler" at bounding box center [101, 58] width 4 height 4
checkbox input "true"
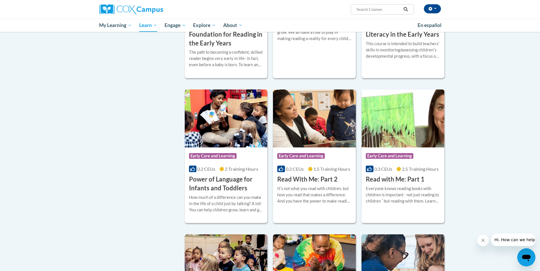
scroll to position [285, 0]
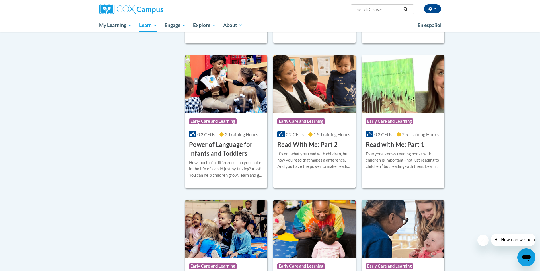
click at [394, 143] on h3 "Read with Me: Part 1" at bounding box center [395, 145] width 59 height 9
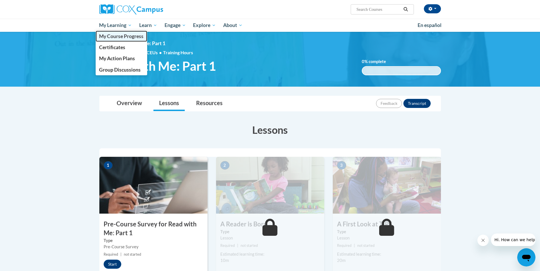
click at [118, 36] on span "My Course Progress" at bounding box center [121, 36] width 44 height 6
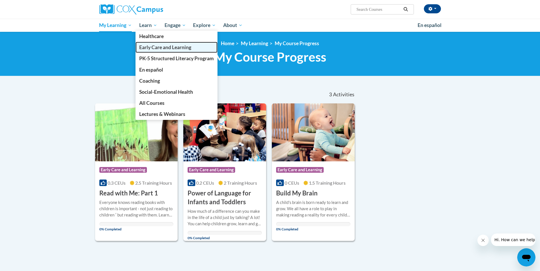
click at [149, 46] on span "Early Care and Learning" at bounding box center [165, 47] width 52 height 6
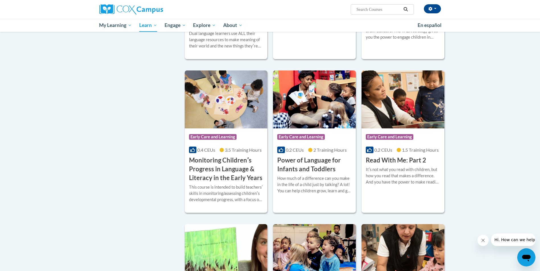
scroll to position [427, 0]
click at [391, 165] on h3 "Read With Me: Part 2" at bounding box center [396, 160] width 60 height 9
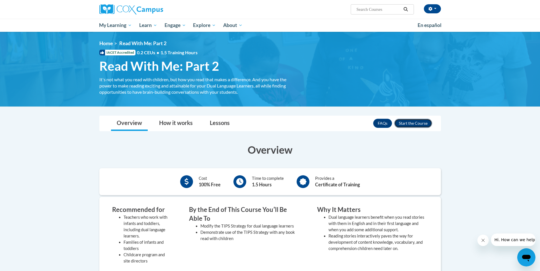
click at [408, 124] on button "Enroll" at bounding box center [413, 123] width 38 height 9
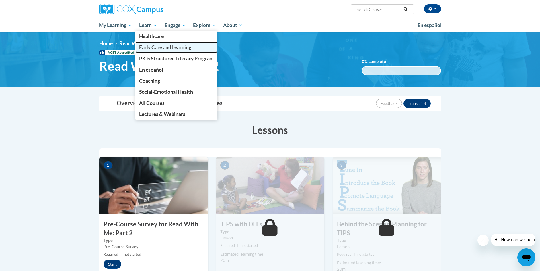
click at [148, 49] on span "Early Care and Learning" at bounding box center [165, 47] width 52 height 6
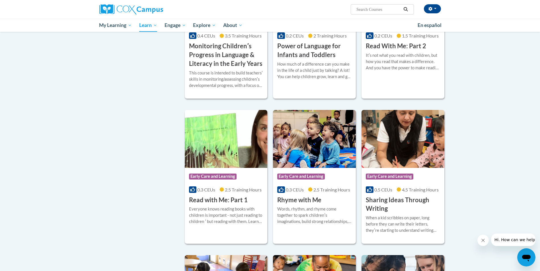
scroll to position [541, 0]
click at [387, 51] on h3 "Read With Me: Part 2" at bounding box center [396, 46] width 60 height 9
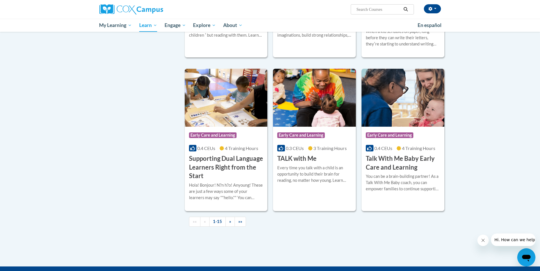
scroll to position [737, 0]
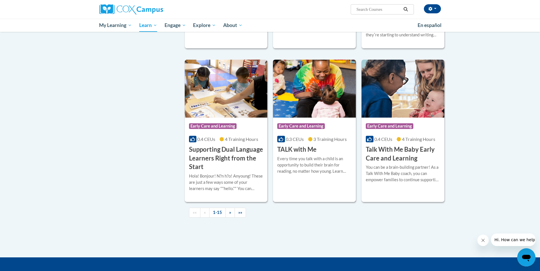
click at [310, 154] on h3 "TALK with Me" at bounding box center [296, 149] width 39 height 9
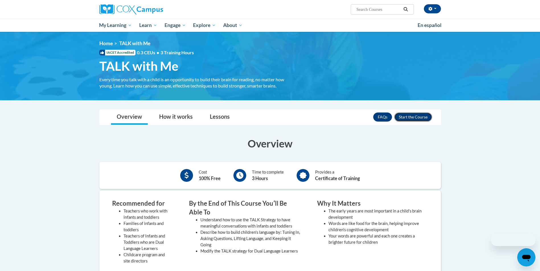
click at [411, 117] on button "Enroll" at bounding box center [413, 117] width 38 height 9
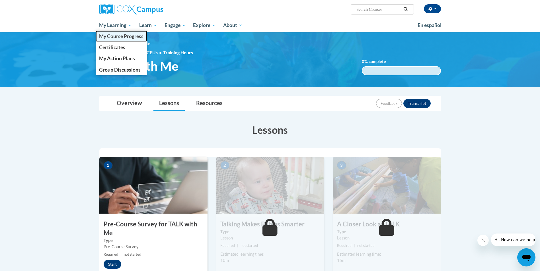
click at [122, 38] on span "My Course Progress" at bounding box center [121, 36] width 44 height 6
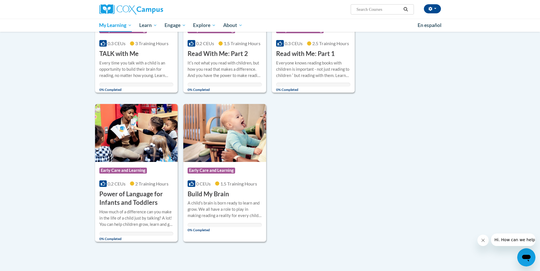
scroll to position [114, 0]
